Goal: Task Accomplishment & Management: Manage account settings

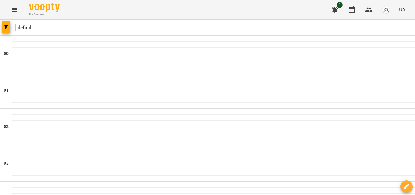
scroll to position [660, 0]
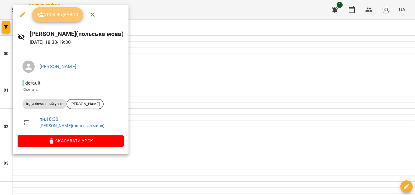
click at [59, 10] on button "Урок відбувся" at bounding box center [57, 14] width 51 height 15
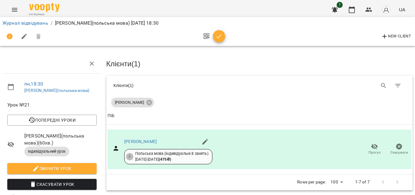
click at [220, 42] on div at bounding box center [212, 36] width 25 height 15
click at [217, 37] on icon "button" at bounding box center [219, 36] width 5 height 4
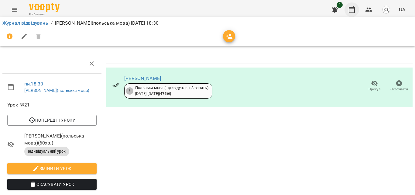
click at [354, 11] on icon "button" at bounding box center [351, 9] width 7 height 7
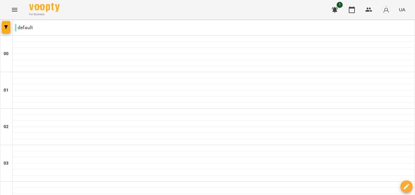
scroll to position [649, 0]
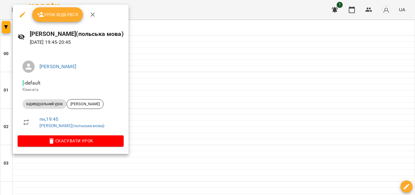
click at [52, 17] on span "Урок відбувся" at bounding box center [57, 14] width 41 height 7
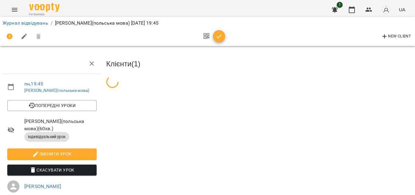
click at [218, 35] on icon "button" at bounding box center [218, 36] width 7 height 7
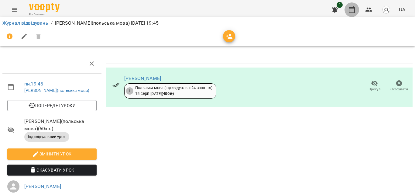
click at [355, 5] on button "button" at bounding box center [351, 9] width 15 height 15
